Goal: Transaction & Acquisition: Purchase product/service

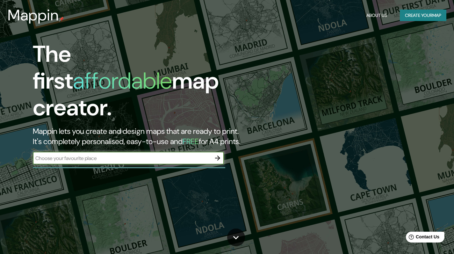
click at [153, 152] on div "​" at bounding box center [128, 158] width 191 height 13
type input "Av Vectorial Tigre"
click at [219, 154] on icon "button" at bounding box center [218, 158] width 8 height 8
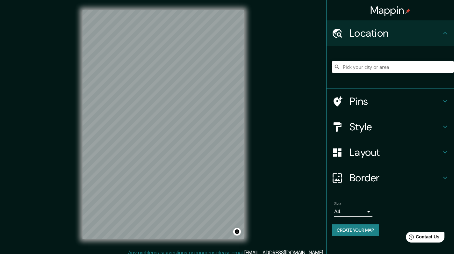
click at [357, 68] on input "Pick your city or area" at bounding box center [393, 66] width 122 height 11
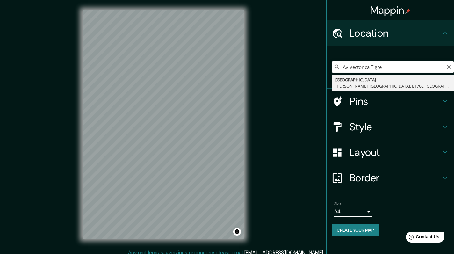
type input "[STREET_ADDRESS]"
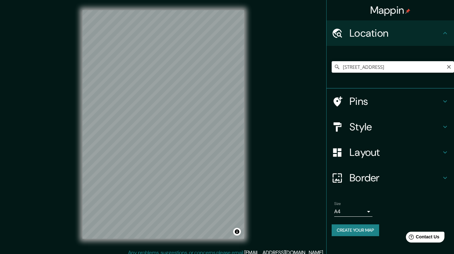
click at [449, 66] on icon "Clear" at bounding box center [449, 67] width 4 height 4
paste input "Av. Victorica 238"
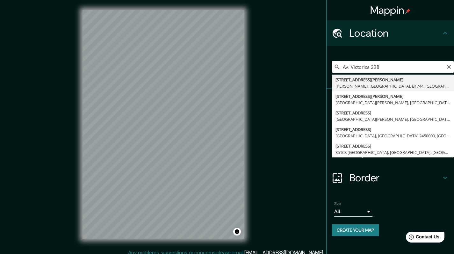
type input "[STREET_ADDRESS][PERSON_NAME][PERSON_NAME]"
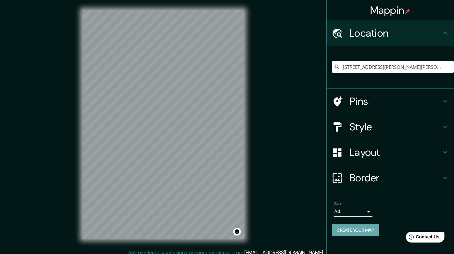
click at [363, 230] on button "Create your map" at bounding box center [355, 230] width 47 height 12
click at [361, 95] on h4 "Pins" at bounding box center [396, 101] width 92 height 13
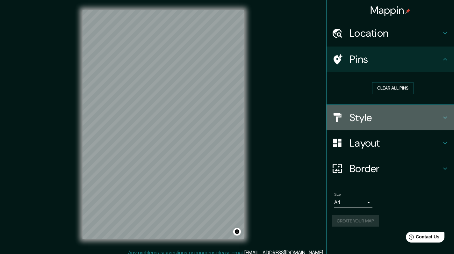
click at [363, 122] on h4 "Style" at bounding box center [396, 117] width 92 height 13
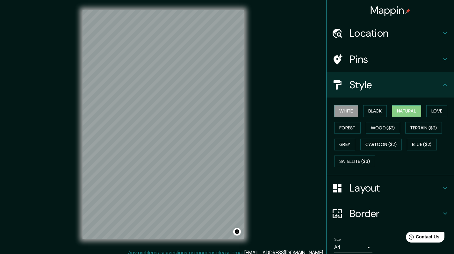
click at [398, 109] on button "Natural" at bounding box center [406, 111] width 29 height 12
click at [379, 109] on button "Black" at bounding box center [375, 111] width 24 height 12
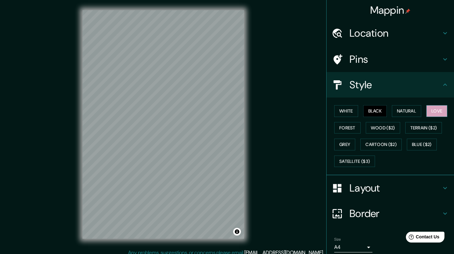
click at [439, 111] on button "Love" at bounding box center [436, 111] width 21 height 12
click at [353, 163] on button "Satellite ($3)" at bounding box center [354, 161] width 41 height 12
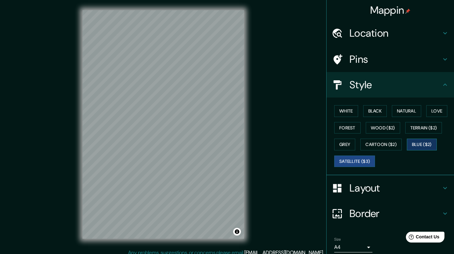
click at [420, 143] on button "Blue ($2)" at bounding box center [422, 145] width 30 height 12
click at [375, 141] on button "Cartoon ($2)" at bounding box center [380, 145] width 41 height 12
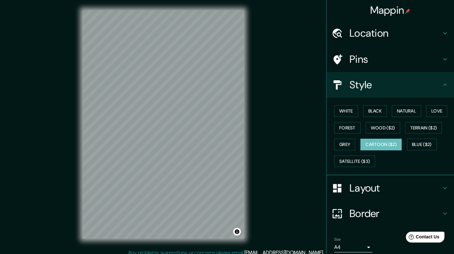
click at [320, 142] on div "Mappin Location [STREET_ADDRESS][PERSON_NAME][PERSON_NAME] [STREET_ADDRESS][PER…" at bounding box center [227, 129] width 454 height 259
click at [334, 142] on button "Grey" at bounding box center [344, 145] width 21 height 12
click at [363, 245] on body "Mappin Location [STREET_ADDRESS][PERSON_NAME][PERSON_NAME] [STREET_ADDRESS][PER…" at bounding box center [227, 127] width 454 height 254
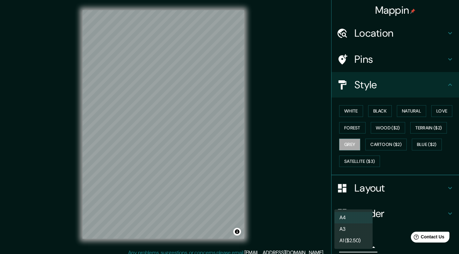
click at [354, 226] on li "A3" at bounding box center [353, 228] width 38 height 11
type input "a4"
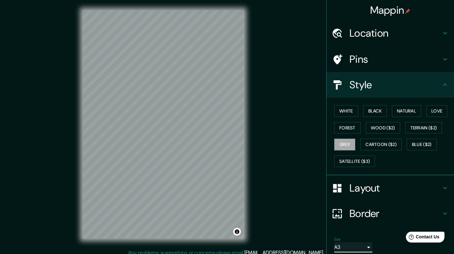
scroll to position [5, 0]
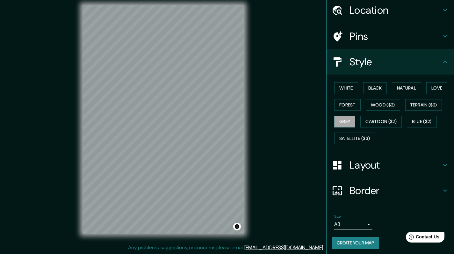
click at [364, 189] on h4 "Border" at bounding box center [396, 190] width 92 height 13
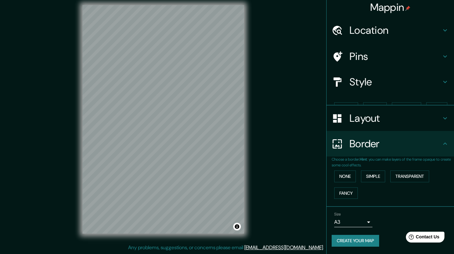
scroll to position [0, 0]
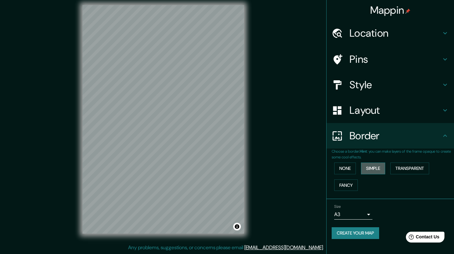
click at [369, 166] on button "Simple" at bounding box center [373, 168] width 24 height 12
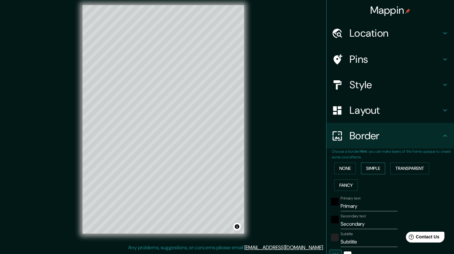
click at [369, 166] on button "Simple" at bounding box center [373, 168] width 24 height 12
type input "203"
type input "41"
click at [336, 165] on button "None" at bounding box center [345, 168] width 22 height 12
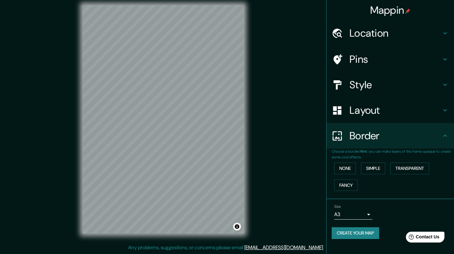
click at [366, 109] on h4 "Layout" at bounding box center [396, 110] width 92 height 13
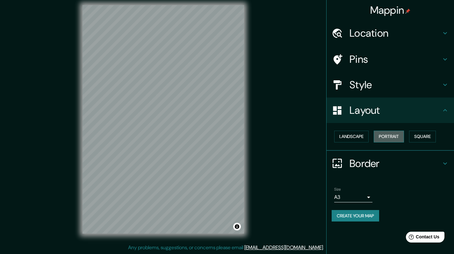
click at [378, 135] on button "Portrait" at bounding box center [389, 137] width 30 height 12
click at [345, 134] on button "Landscape" at bounding box center [351, 137] width 34 height 12
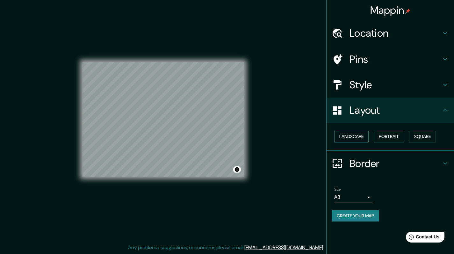
click at [345, 134] on button "Landscape" at bounding box center [351, 137] width 34 height 12
click at [397, 136] on button "Portrait" at bounding box center [389, 137] width 30 height 12
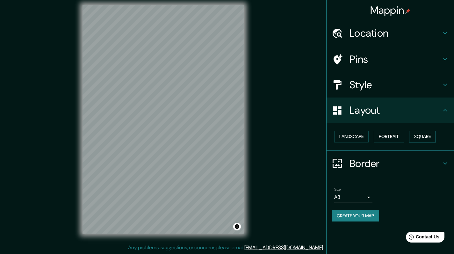
click at [413, 135] on button "Square" at bounding box center [422, 137] width 27 height 12
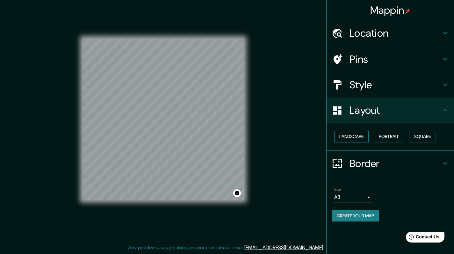
click at [340, 136] on button "Landscape" at bounding box center [351, 137] width 34 height 12
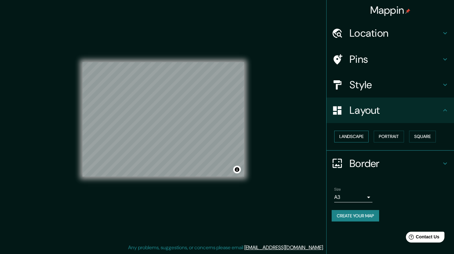
click at [340, 136] on button "Landscape" at bounding box center [351, 137] width 34 height 12
click at [376, 136] on button "Portrait" at bounding box center [389, 137] width 30 height 12
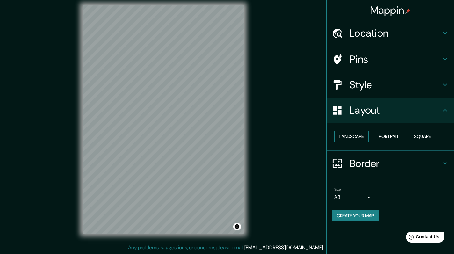
click at [362, 136] on button "Landscape" at bounding box center [351, 137] width 34 height 12
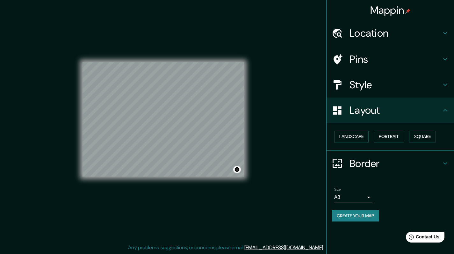
click at [235, 168] on button "Toggle attribution" at bounding box center [237, 170] width 8 height 8
click at [361, 193] on body "Mappin Location [STREET_ADDRESS][PERSON_NAME][PERSON_NAME] [STREET_ADDRESS][PER…" at bounding box center [227, 122] width 454 height 254
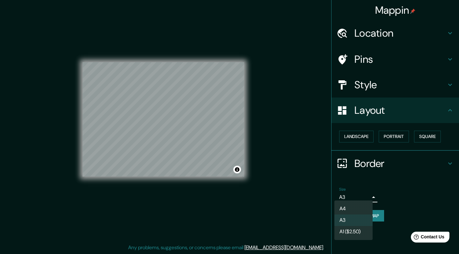
click at [361, 193] on div at bounding box center [229, 127] width 459 height 254
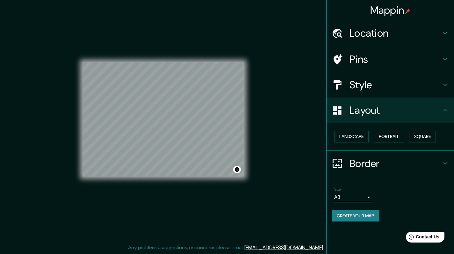
click at [409, 61] on h4 "Pins" at bounding box center [396, 59] width 92 height 13
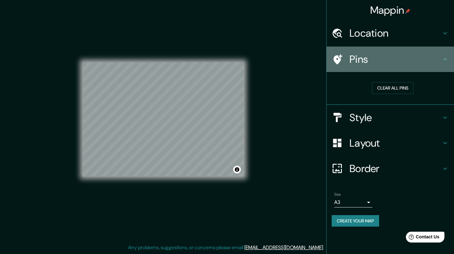
click at [409, 61] on h4 "Pins" at bounding box center [396, 59] width 92 height 13
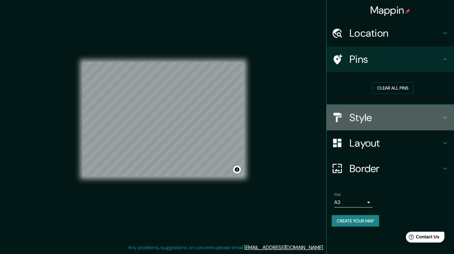
click at [393, 122] on h4 "Style" at bounding box center [396, 117] width 92 height 13
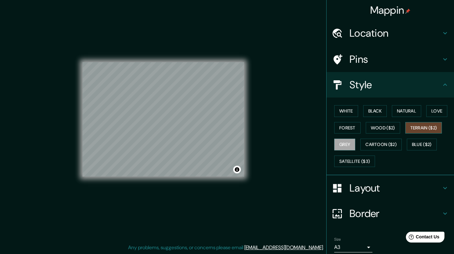
click at [423, 124] on button "Terrain ($2)" at bounding box center [423, 128] width 37 height 12
click at [382, 125] on button "Wood ($2)" at bounding box center [383, 128] width 34 height 12
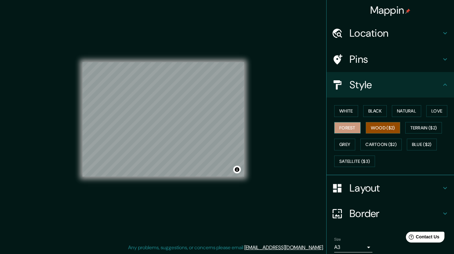
click at [335, 124] on button "Forest" at bounding box center [347, 128] width 26 height 12
click at [440, 109] on button "Love" at bounding box center [436, 111] width 21 height 12
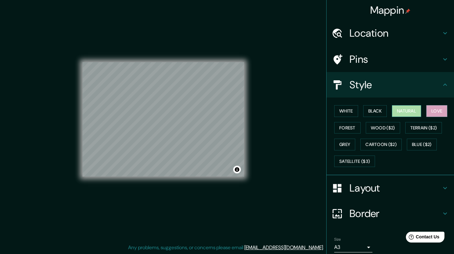
click at [397, 111] on button "Natural" at bounding box center [406, 111] width 29 height 12
click at [377, 109] on button "Black" at bounding box center [375, 111] width 24 height 12
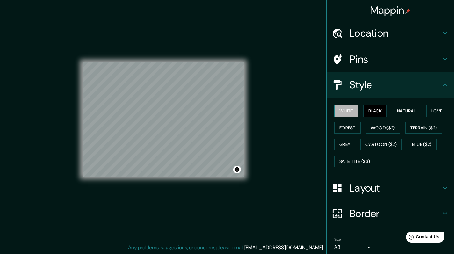
click at [334, 114] on button "White" at bounding box center [346, 111] width 24 height 12
click at [344, 141] on button "Grey" at bounding box center [344, 145] width 21 height 12
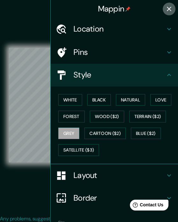
click at [166, 8] on icon "button" at bounding box center [169, 9] width 8 height 8
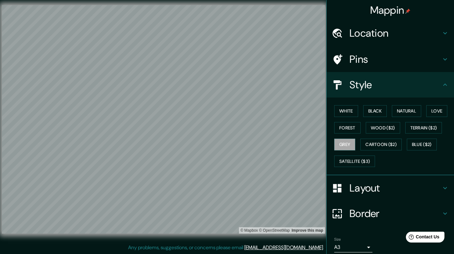
scroll to position [23, 0]
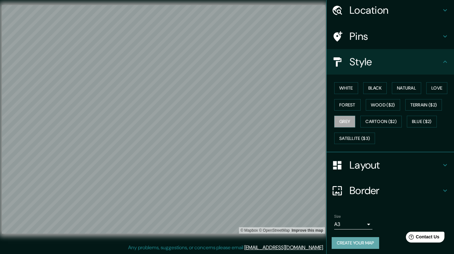
click at [355, 243] on button "Create your map" at bounding box center [355, 243] width 47 height 12
click at [361, 243] on div "Create your map" at bounding box center [390, 243] width 117 height 12
click at [442, 9] on icon at bounding box center [445, 10] width 8 height 8
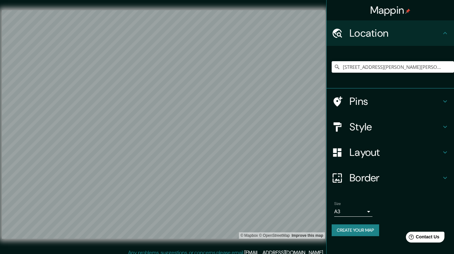
scroll to position [5, 0]
